Goal: Task Accomplishment & Management: Manage account settings

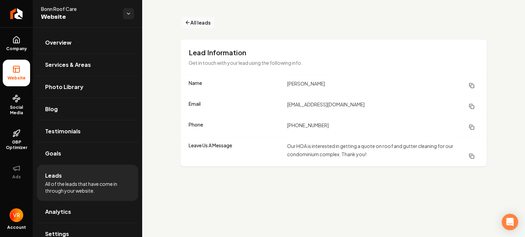
click at [211, 24] on button "All leads" at bounding box center [197, 22] width 34 height 12
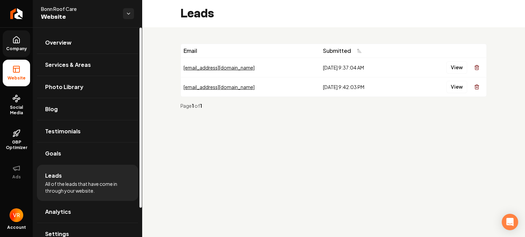
click at [16, 41] on icon at bounding box center [16, 40] width 8 height 8
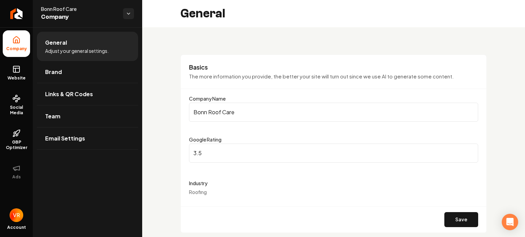
click at [63, 15] on span "Company" at bounding box center [79, 17] width 77 height 10
click at [128, 13] on html "Company Website Social Media GBP Optimizer Ads Account Bonn Roof Care Company G…" at bounding box center [262, 118] width 525 height 237
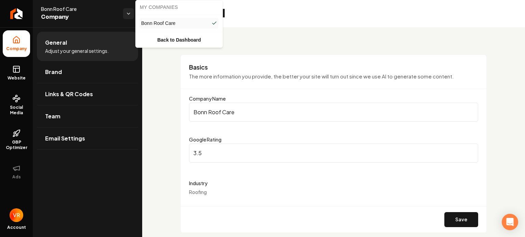
click at [164, 22] on span "Bonn Roof Care" at bounding box center [158, 23] width 34 height 7
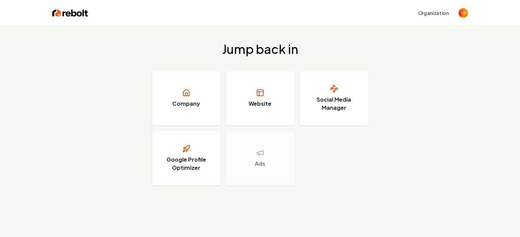
click at [462, 13] on img "Open user button" at bounding box center [463, 13] width 10 height 10
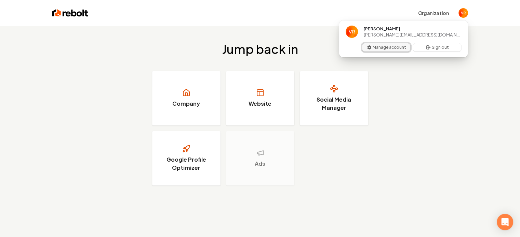
click at [385, 48] on button "Manage account" at bounding box center [386, 47] width 48 height 8
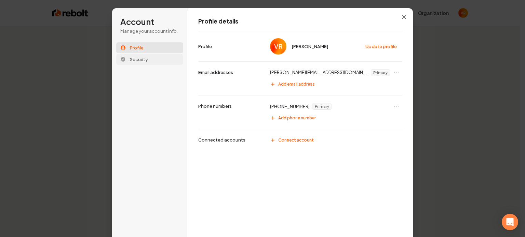
drag, startPoint x: 122, startPoint y: 57, endPoint x: 126, endPoint y: 57, distance: 4.1
click at [122, 57] on icon at bounding box center [122, 59] width 5 height 5
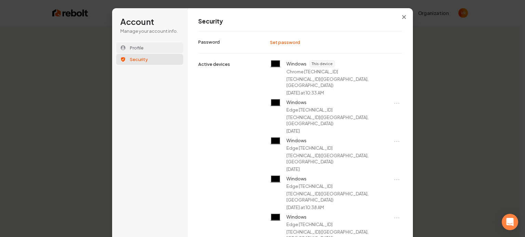
click at [137, 49] on span "Profile" at bounding box center [137, 48] width 14 height 6
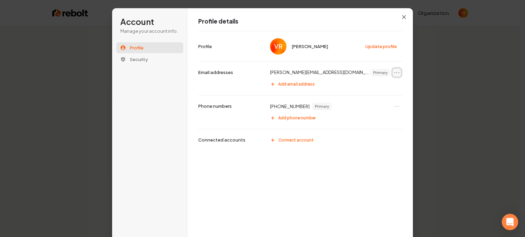
click at [396, 73] on icon "Open menu" at bounding box center [396, 72] width 7 height 7
click at [351, 70] on div "[PERSON_NAME][EMAIL_ADDRESS][DOMAIN_NAME] Primary" at bounding box center [334, 72] width 136 height 11
click at [373, 46] on button "Update profile" at bounding box center [381, 46] width 39 height 10
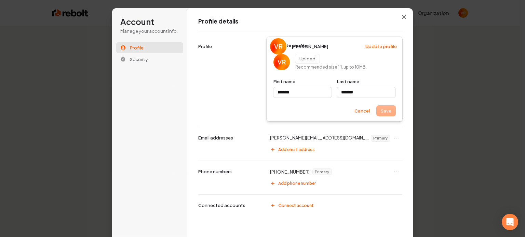
type input "*******"
click at [364, 123] on div "Update profile Upload Recommended size 1:1, up to 10MB. First name ******* Last…" at bounding box center [300, 79] width 204 height 96
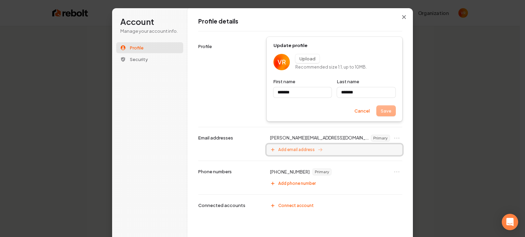
click at [351, 148] on button "Add email address" at bounding box center [334, 149] width 136 height 11
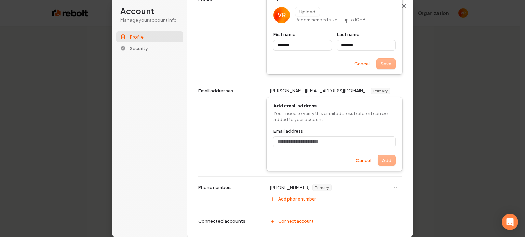
scroll to position [40, 0]
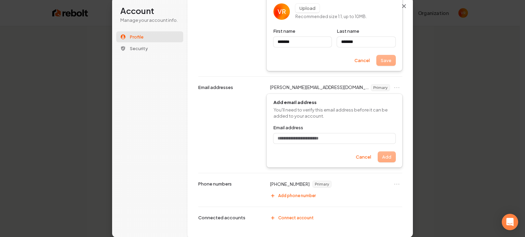
click at [215, 131] on div "[PERSON_NAME][EMAIL_ADDRESS][DOMAIN_NAME] Primary Add email address You'll need…" at bounding box center [300, 125] width 204 height 97
click at [370, 157] on button "Cancel" at bounding box center [363, 157] width 24 height 10
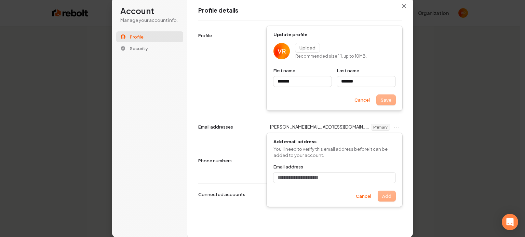
scroll to position [0, 0]
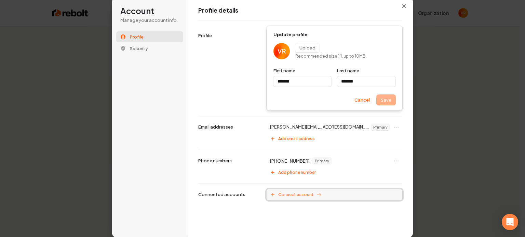
click at [290, 195] on span "Connect account" at bounding box center [296, 194] width 36 height 5
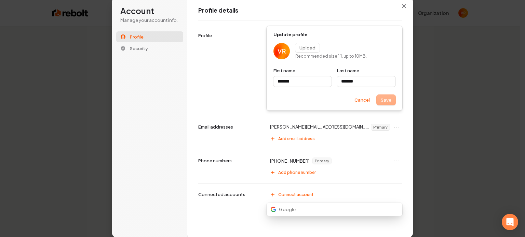
click at [245, 208] on div "Profile details Update profile Upload Recommended size 1:1, up to 10MB. First n…" at bounding box center [300, 117] width 226 height 241
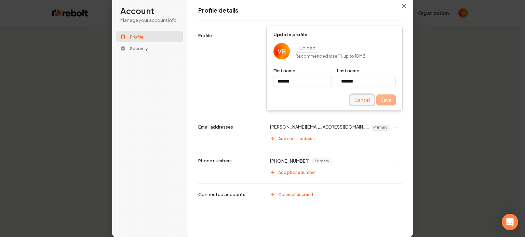
click at [363, 101] on button "Cancel" at bounding box center [362, 100] width 24 height 10
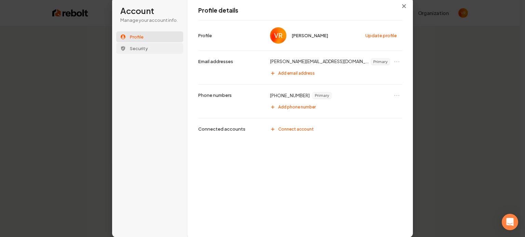
click at [133, 47] on span "Security" at bounding box center [139, 48] width 18 height 6
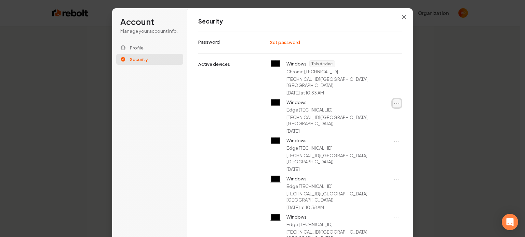
click at [394, 100] on icon "Open menu" at bounding box center [396, 103] width 7 height 7
click at [386, 108] on button "Sign out of device" at bounding box center [375, 109] width 43 height 9
click at [395, 100] on icon "Open menu" at bounding box center [396, 103] width 7 height 7
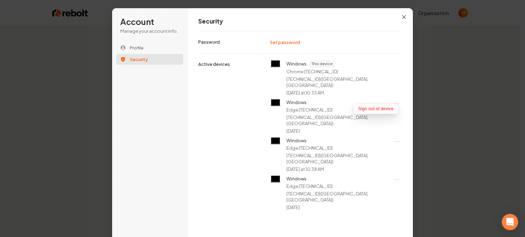
click at [384, 109] on button "Sign out of device" at bounding box center [375, 109] width 43 height 9
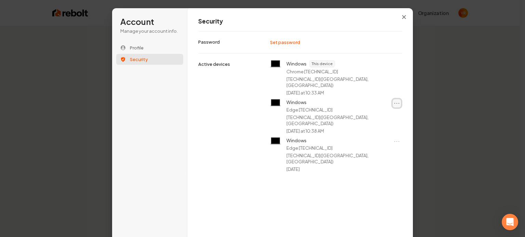
click at [396, 100] on icon "Open menu" at bounding box center [396, 103] width 7 height 7
click at [381, 109] on button "Sign out of device" at bounding box center [375, 109] width 43 height 9
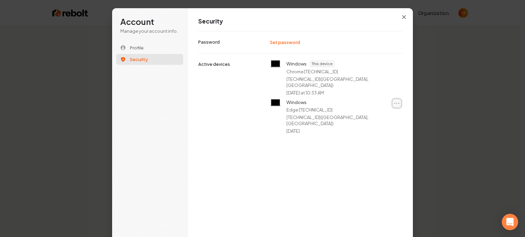
click at [394, 100] on icon "Open menu" at bounding box center [396, 103] width 7 height 7
click at [378, 108] on button "Sign out of device" at bounding box center [375, 109] width 43 height 9
